Goal: Information Seeking & Learning: Learn about a topic

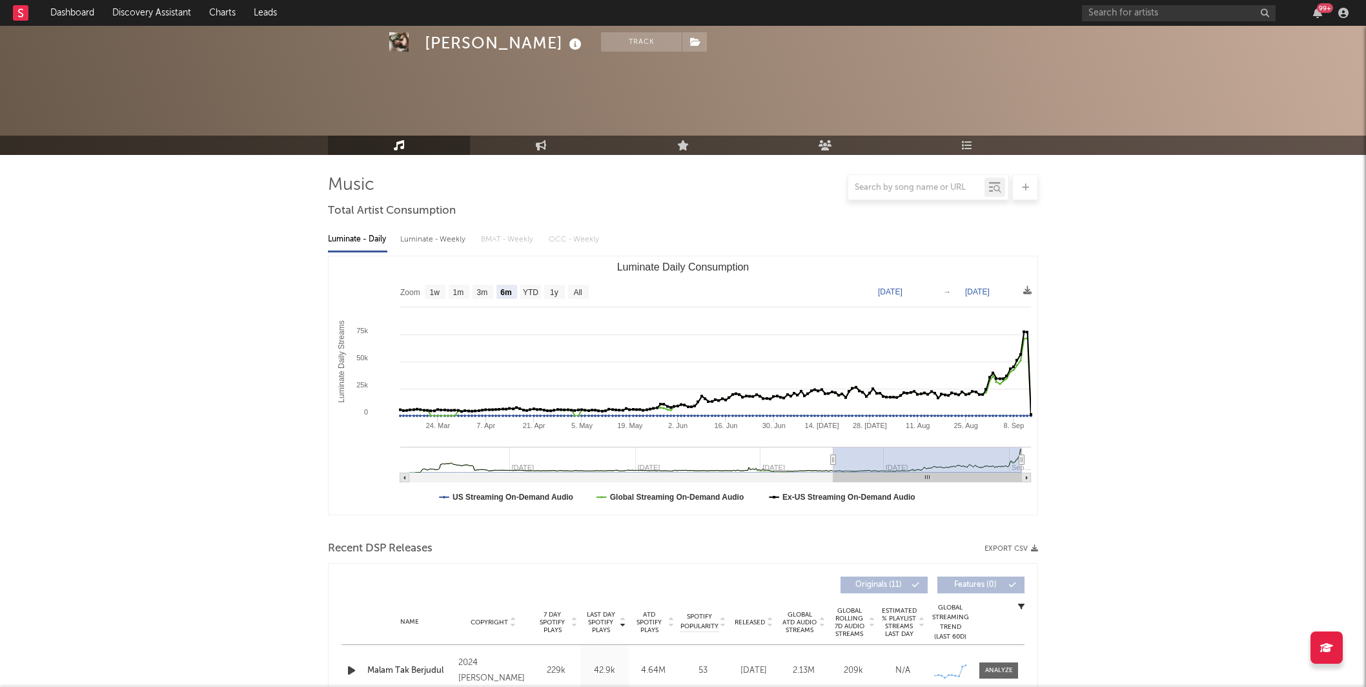
select select "6m"
select select "1w"
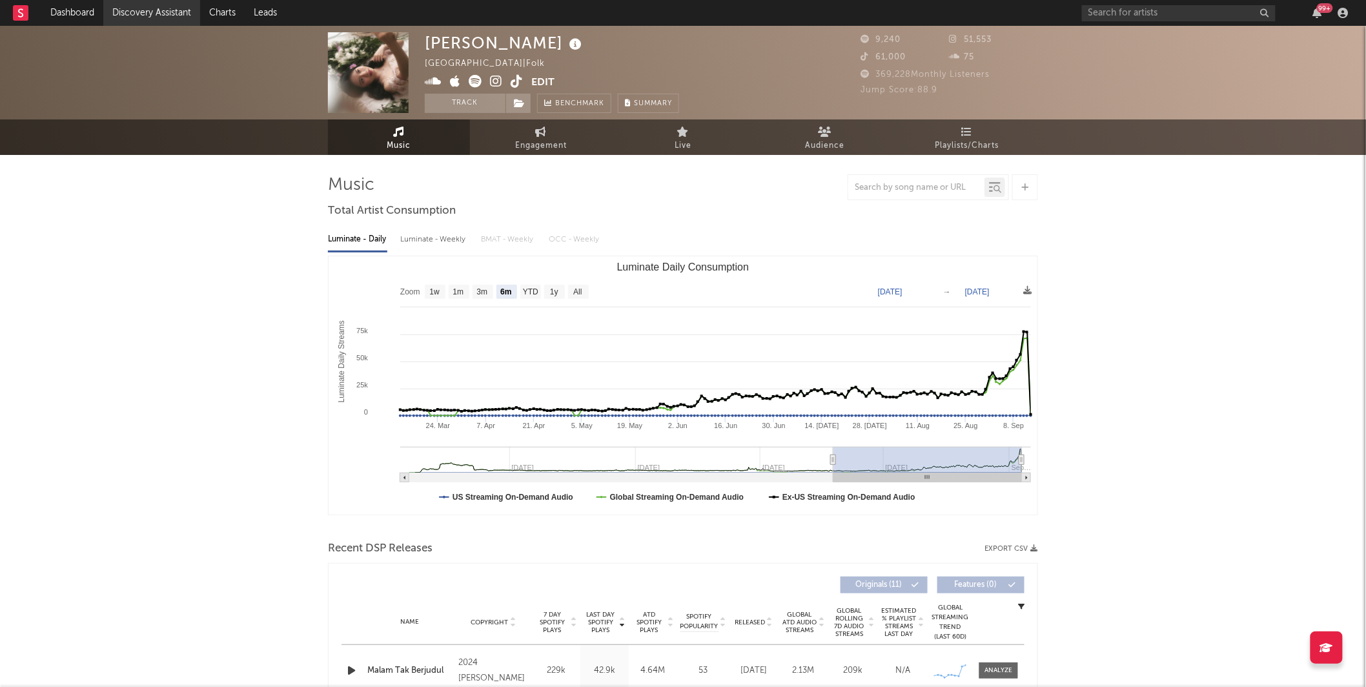
click at [139, 8] on link "Discovery Assistant" at bounding box center [151, 13] width 97 height 26
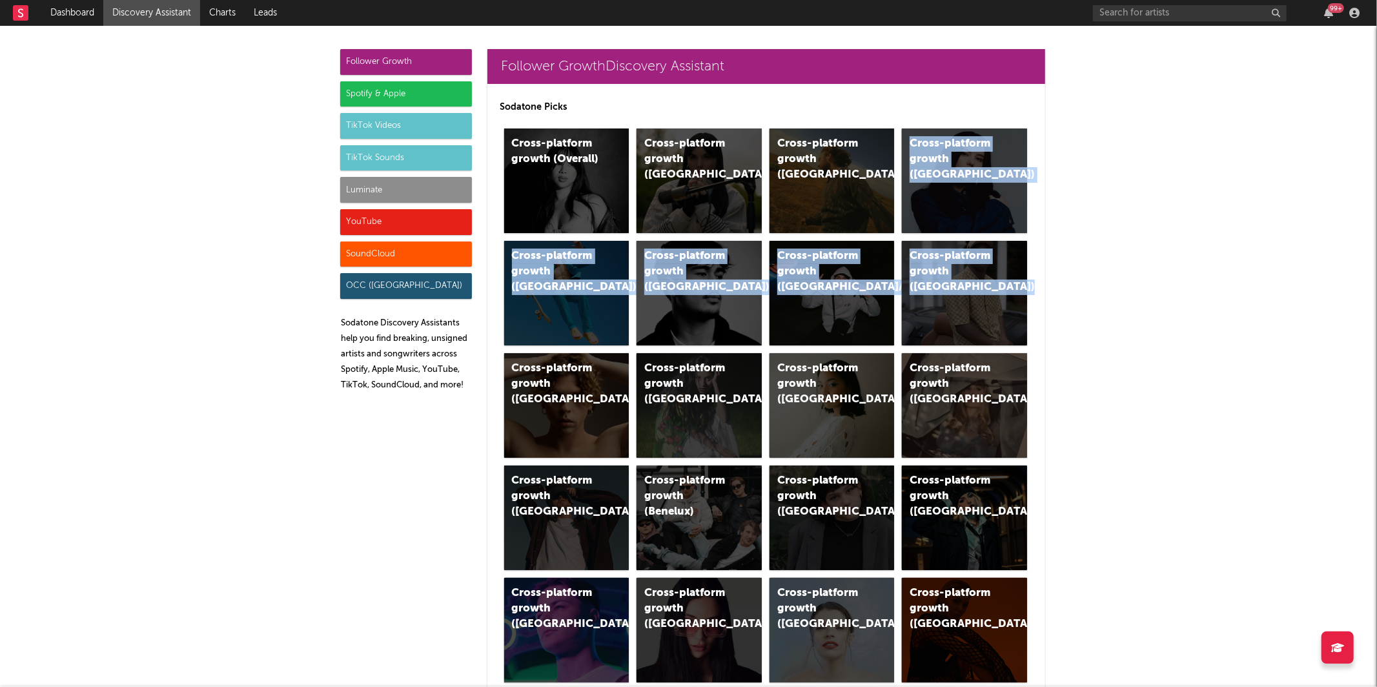
drag, startPoint x: 1150, startPoint y: 139, endPoint x: 269, endPoint y: 458, distance: 937.5
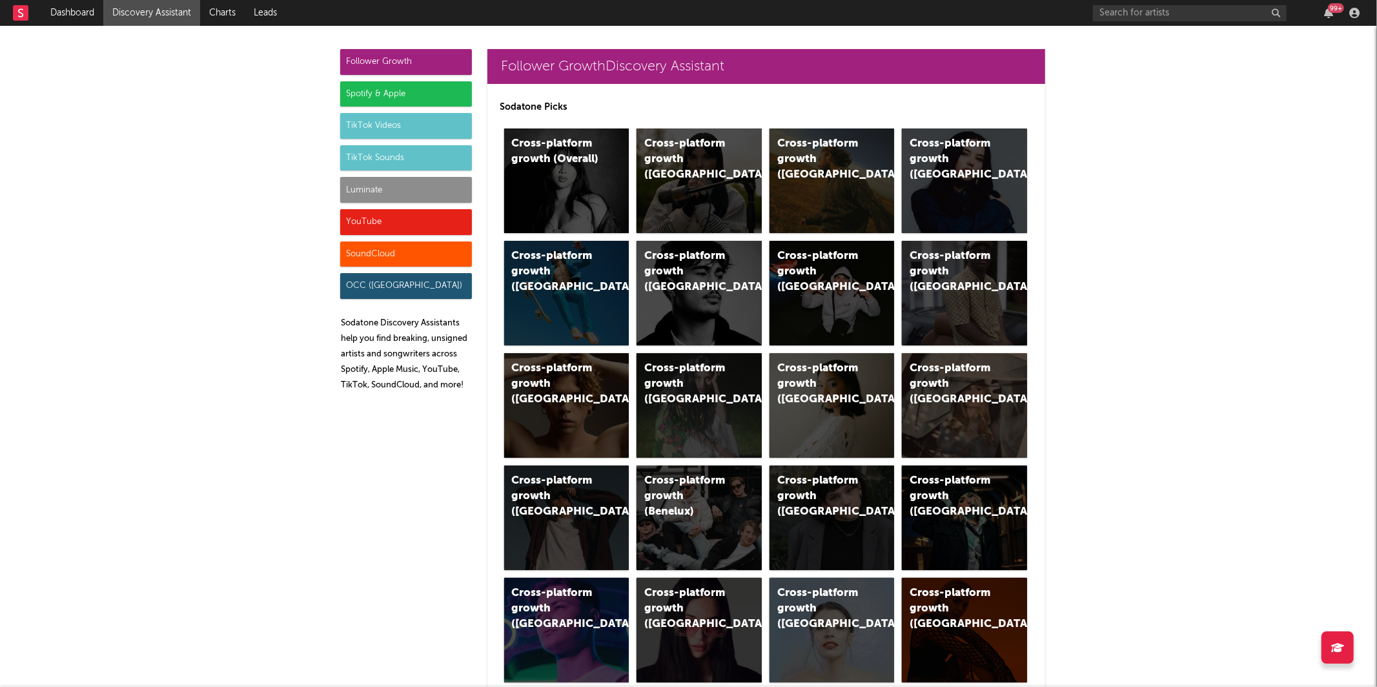
drag, startPoint x: 110, startPoint y: 76, endPoint x: 1429, endPoint y: 338, distance: 1344.5
click at [1365, 338] on html "Dashboard Discovery Assistant Charts Leads 99 + Notifications Settings Mark all…" at bounding box center [688, 343] width 1377 height 687
click at [391, 134] on div "TikTok Videos" at bounding box center [406, 126] width 132 height 26
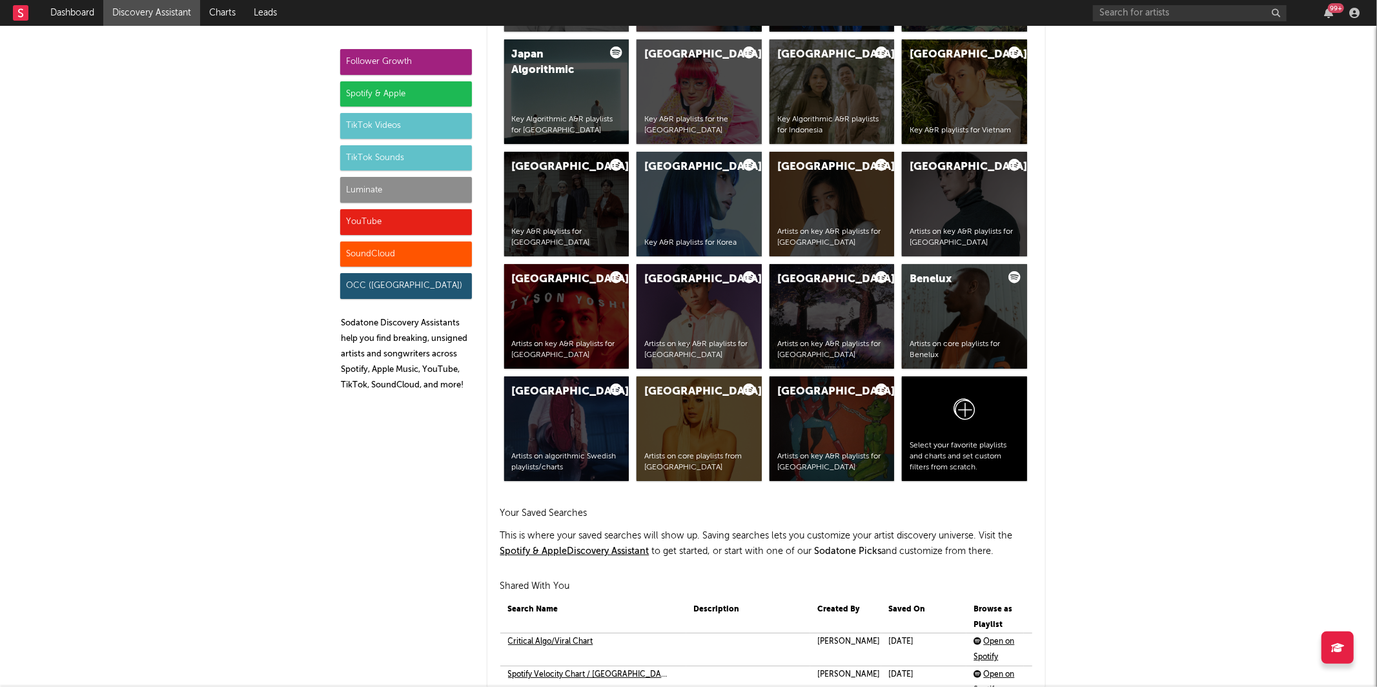
click at [398, 157] on div "TikTok Sounds" at bounding box center [406, 158] width 132 height 26
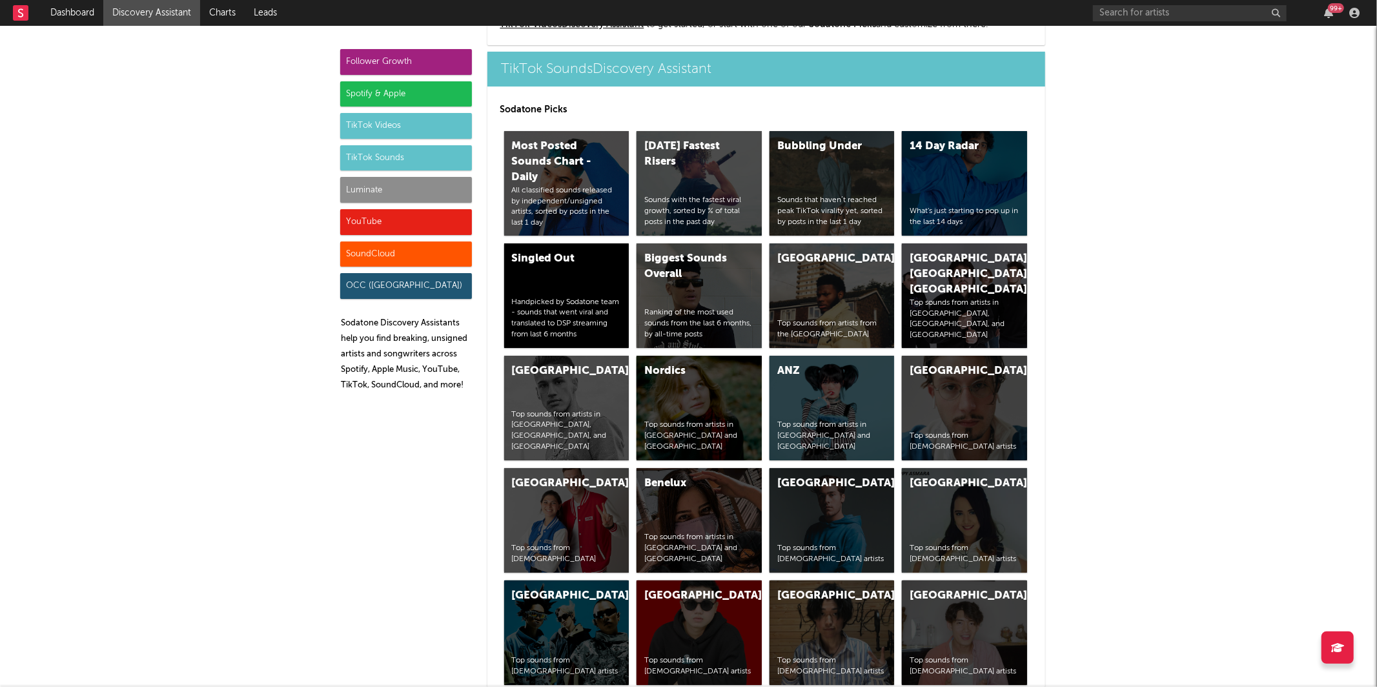
click at [399, 128] on div "TikTok Videos" at bounding box center [406, 126] width 132 height 26
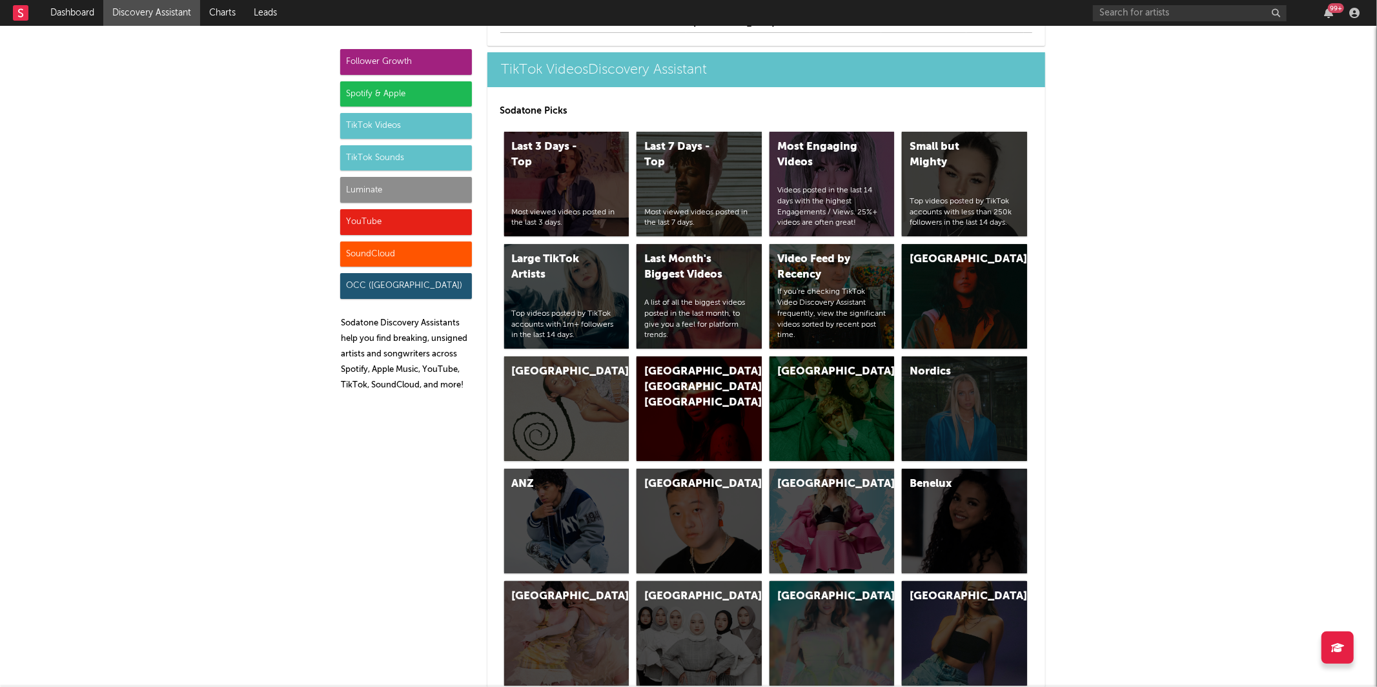
click at [424, 161] on div "TikTok Sounds" at bounding box center [406, 158] width 132 height 26
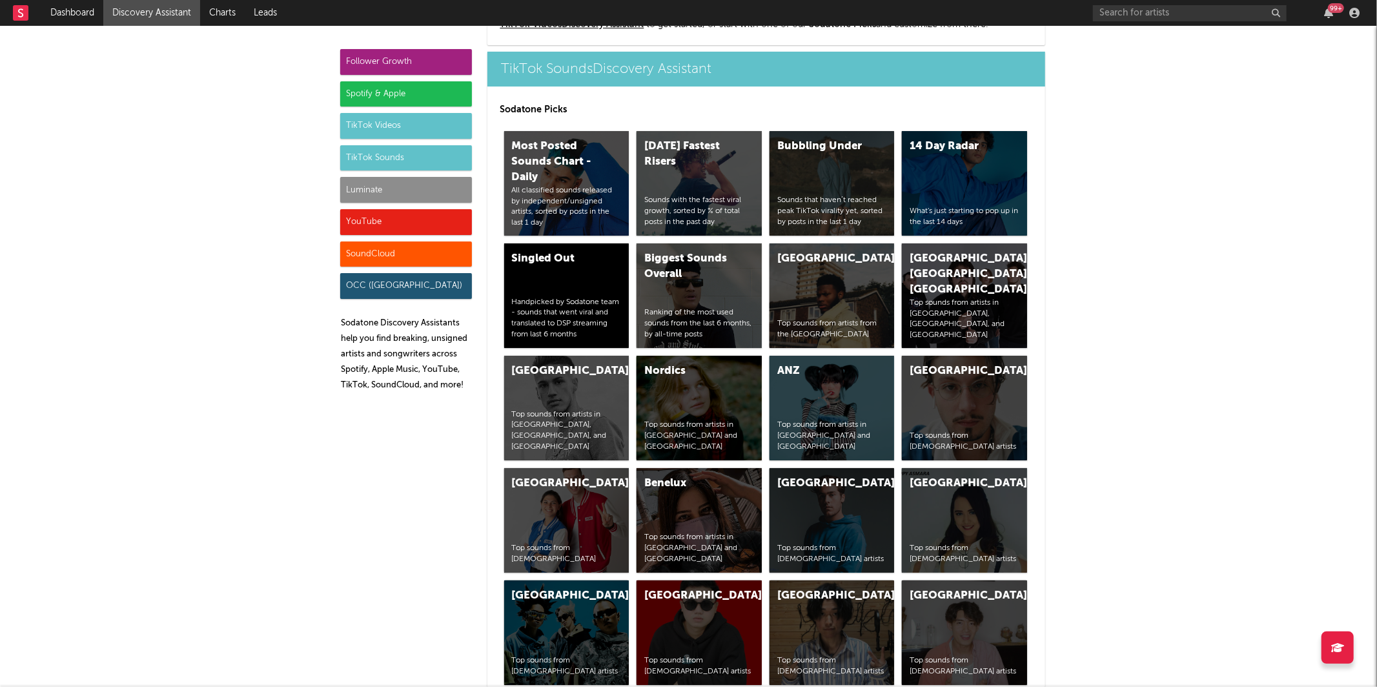
click at [412, 192] on div "Luminate" at bounding box center [406, 190] width 132 height 26
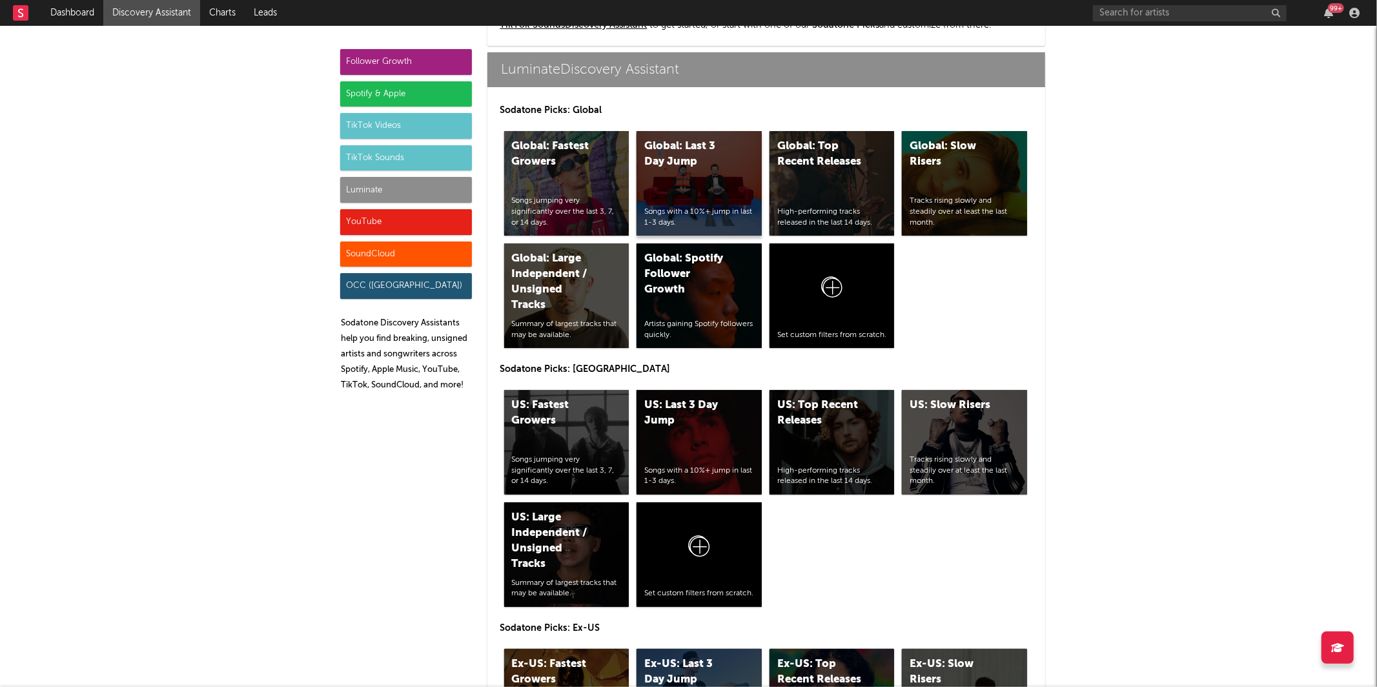
scroll to position [5735, 0]
click at [375, 227] on div "YouTube" at bounding box center [406, 222] width 132 height 26
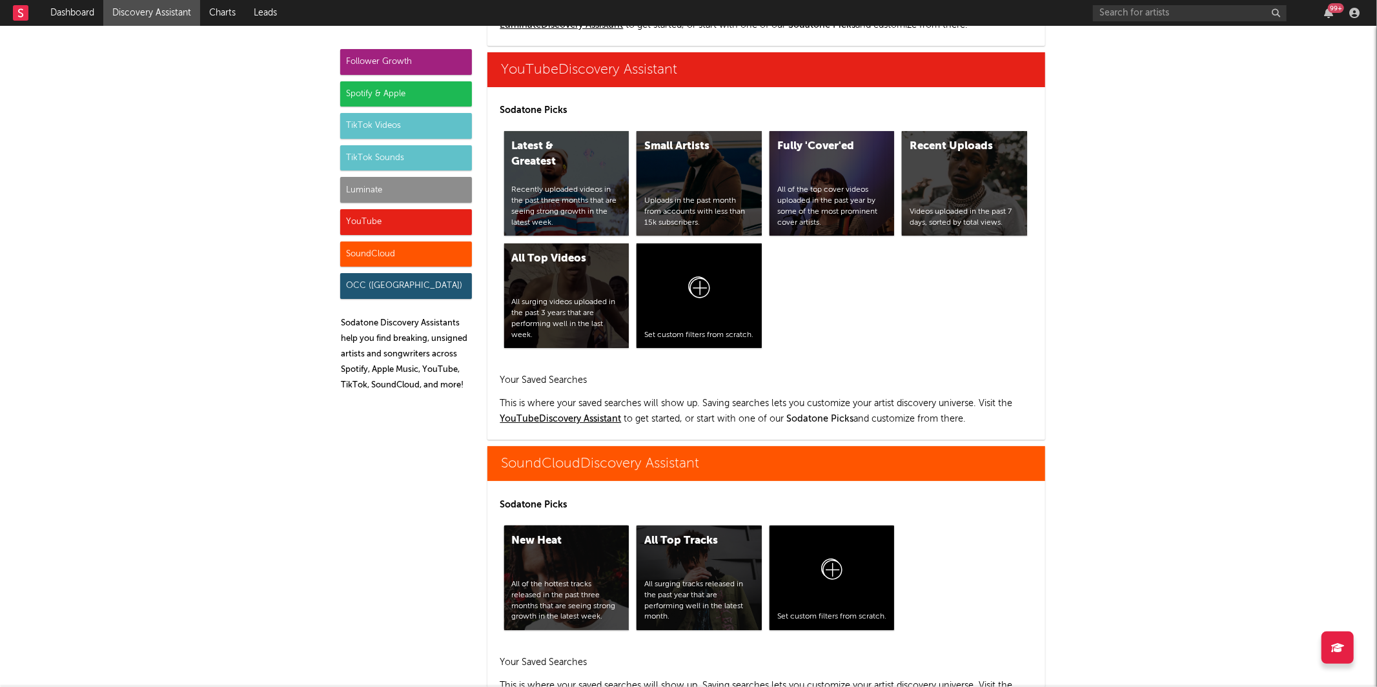
click at [414, 258] on div "SoundCloud" at bounding box center [406, 254] width 132 height 26
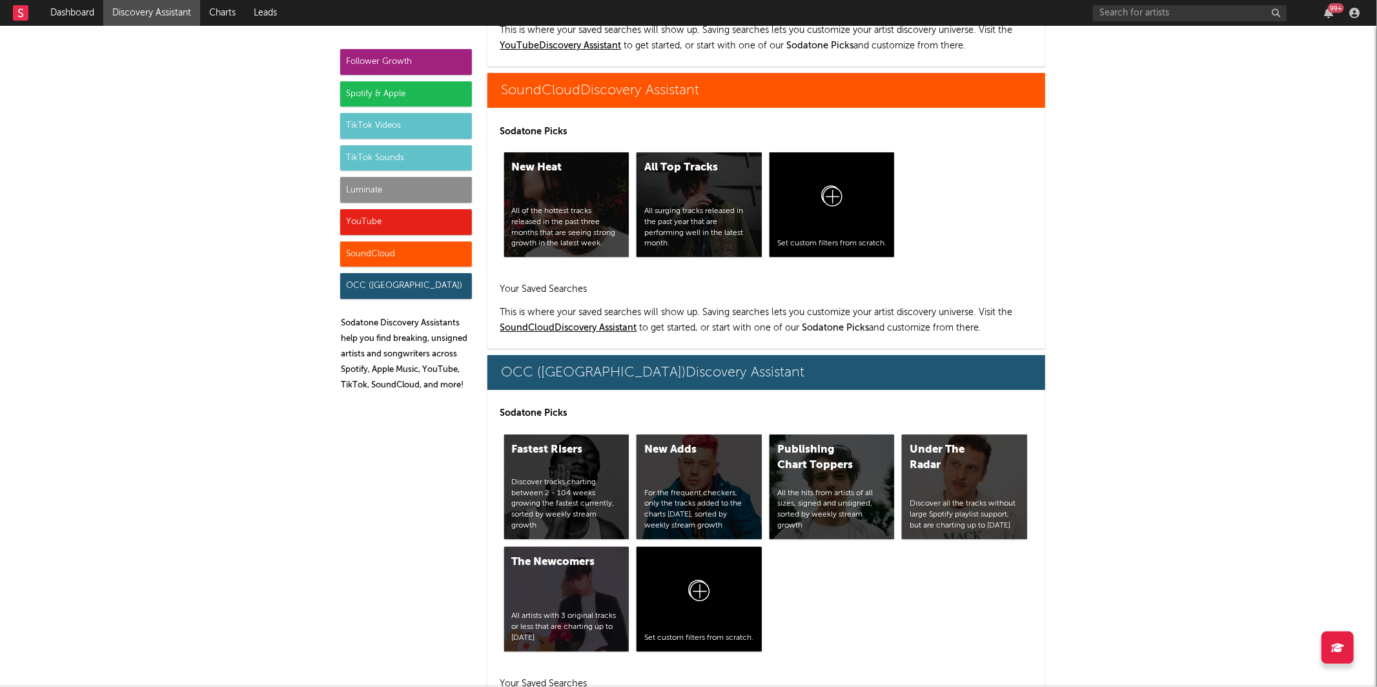
scroll to position [7748, 0]
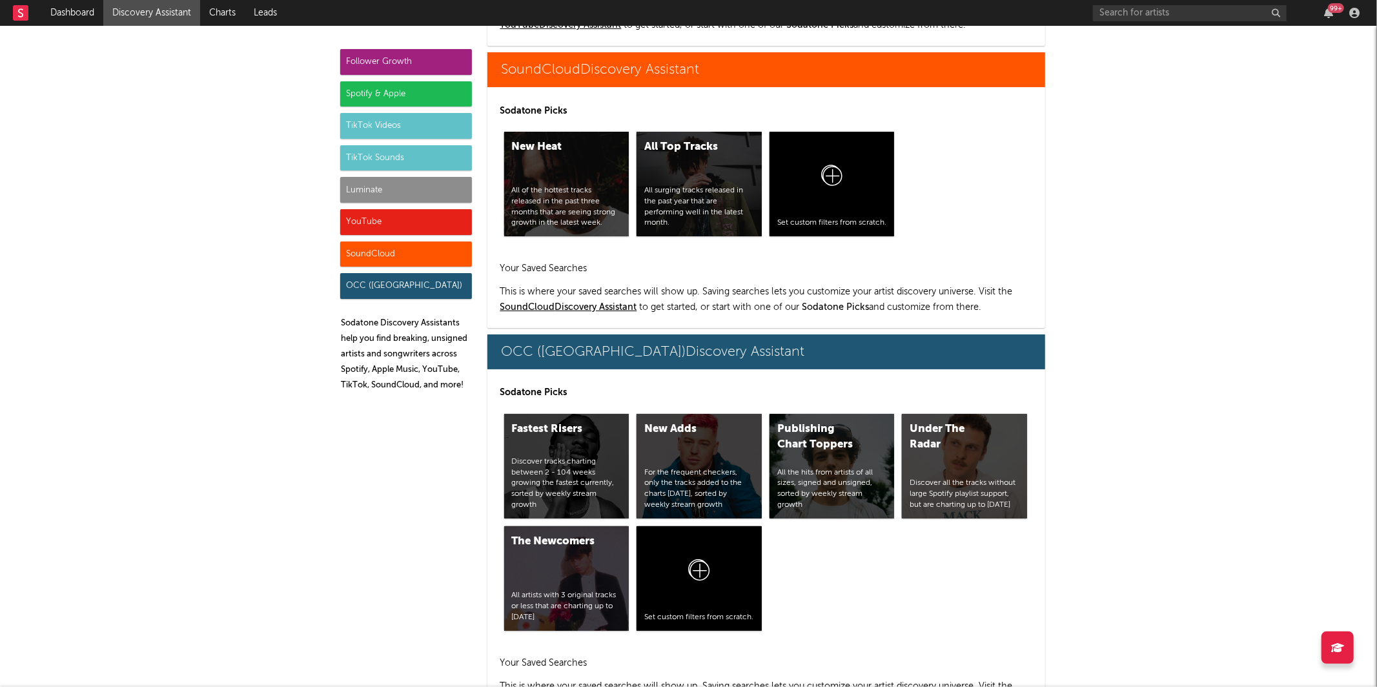
click at [405, 157] on div "TikTok Sounds" at bounding box center [406, 158] width 132 height 26
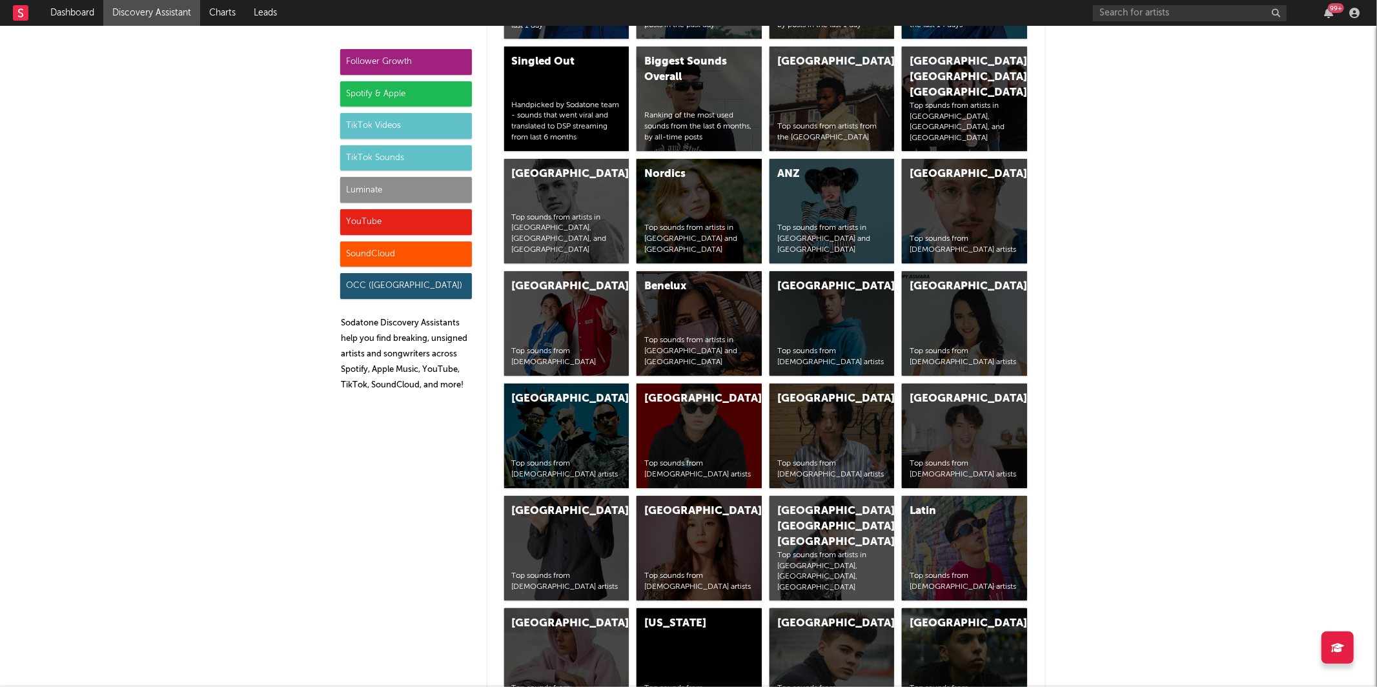
scroll to position [4639, 0]
